Goal: Task Accomplishment & Management: Manage account settings

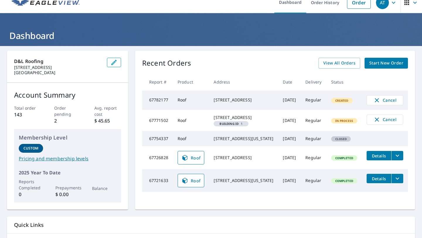
scroll to position [8, 0]
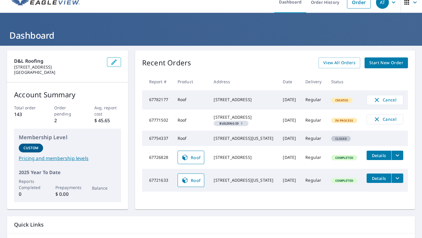
click at [157, 146] on td "67754337" at bounding box center [157, 138] width 31 height 15
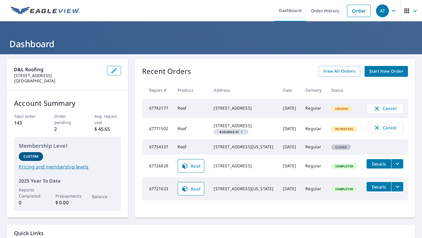
scroll to position [11, 0]
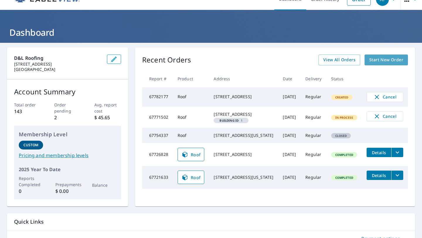
click at [371, 62] on span "Start New Order" at bounding box center [386, 59] width 34 height 7
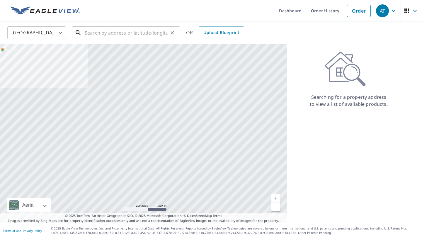
click at [115, 35] on input "text" at bounding box center [126, 33] width 83 height 16
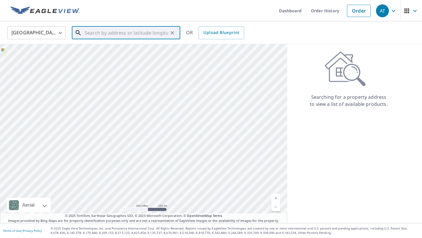
paste input "4981 e California ave Las Vegas, Nevada 89104"
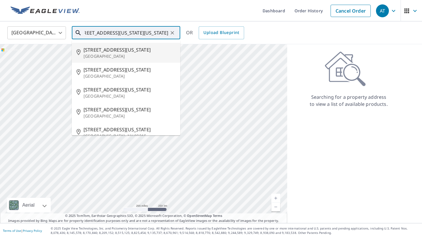
click at [116, 51] on span "4981 E California Ave" at bounding box center [129, 49] width 92 height 7
type input "4981 E California Ave Las Vegas, NV 89104"
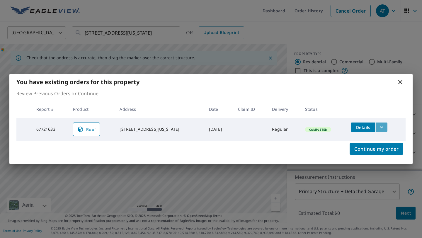
click at [381, 128] on icon "filesDropdownBtn-67721633" at bounding box center [381, 127] width 7 height 7
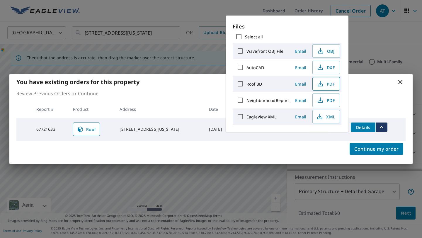
click at [330, 83] on span "PDF" at bounding box center [325, 83] width 19 height 7
click at [402, 81] on icon at bounding box center [400, 82] width 7 height 7
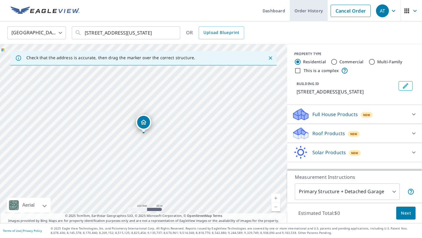
click at [301, 11] on link "Order History" at bounding box center [309, 10] width 38 height 21
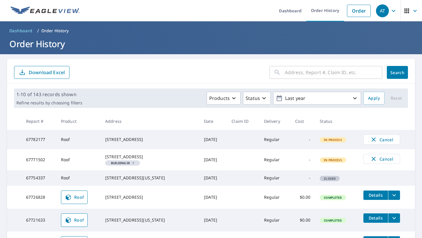
scroll to position [64, 0]
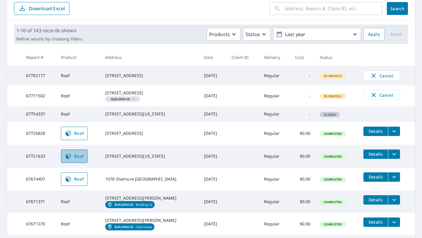
click at [77, 160] on span "Roof" at bounding box center [74, 156] width 19 height 7
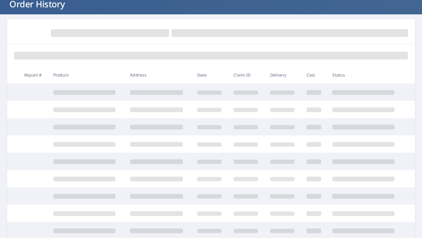
scroll to position [101, 0]
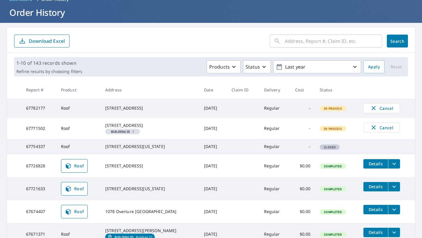
scroll to position [33, 0]
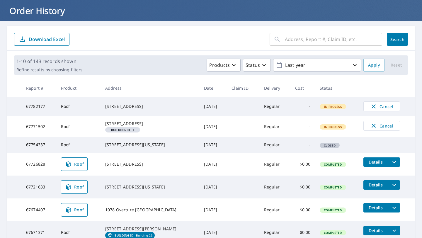
click at [78, 168] on span "Roof" at bounding box center [74, 164] width 19 height 7
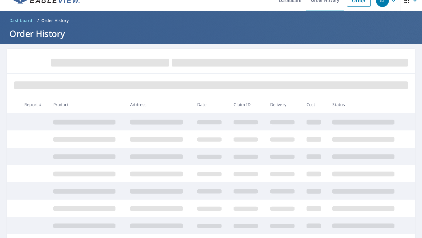
scroll to position [12, 0]
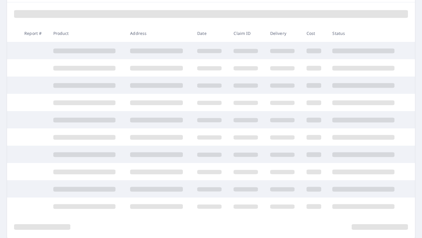
scroll to position [82, 0]
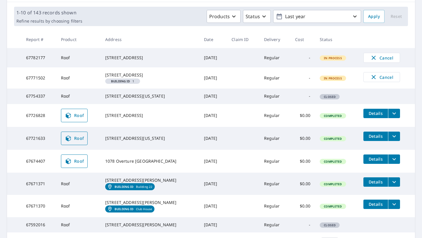
click at [71, 142] on icon at bounding box center [68, 138] width 7 height 7
